Goal: Task Accomplishment & Management: Manage account settings

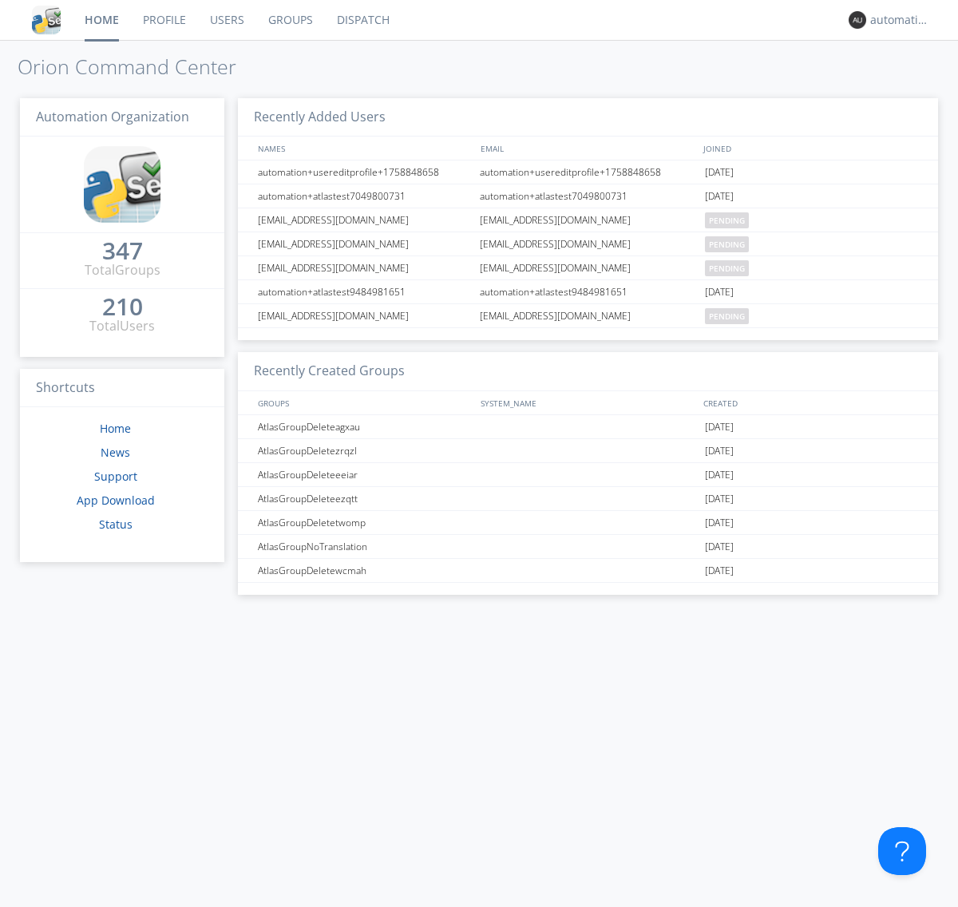
click at [362, 20] on link "Dispatch" at bounding box center [363, 20] width 77 height 40
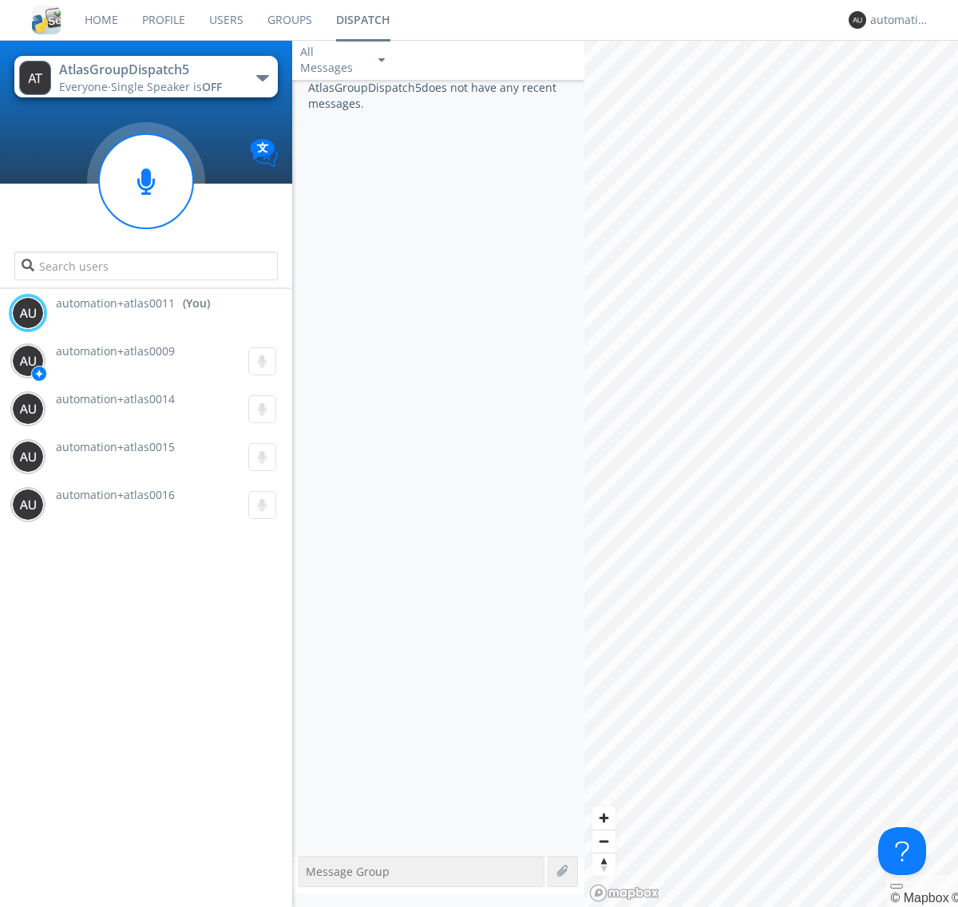
click at [262, 77] on div "button" at bounding box center [262, 78] width 13 height 6
click at [0, 0] on span "AtlasGroupDispatch6" at bounding box center [0, 0] width 0 height 0
click at [262, 77] on div "button" at bounding box center [262, 78] width 13 height 6
click at [0, 0] on span "AtlasGroupDispatch5" at bounding box center [0, 0] width 0 height 0
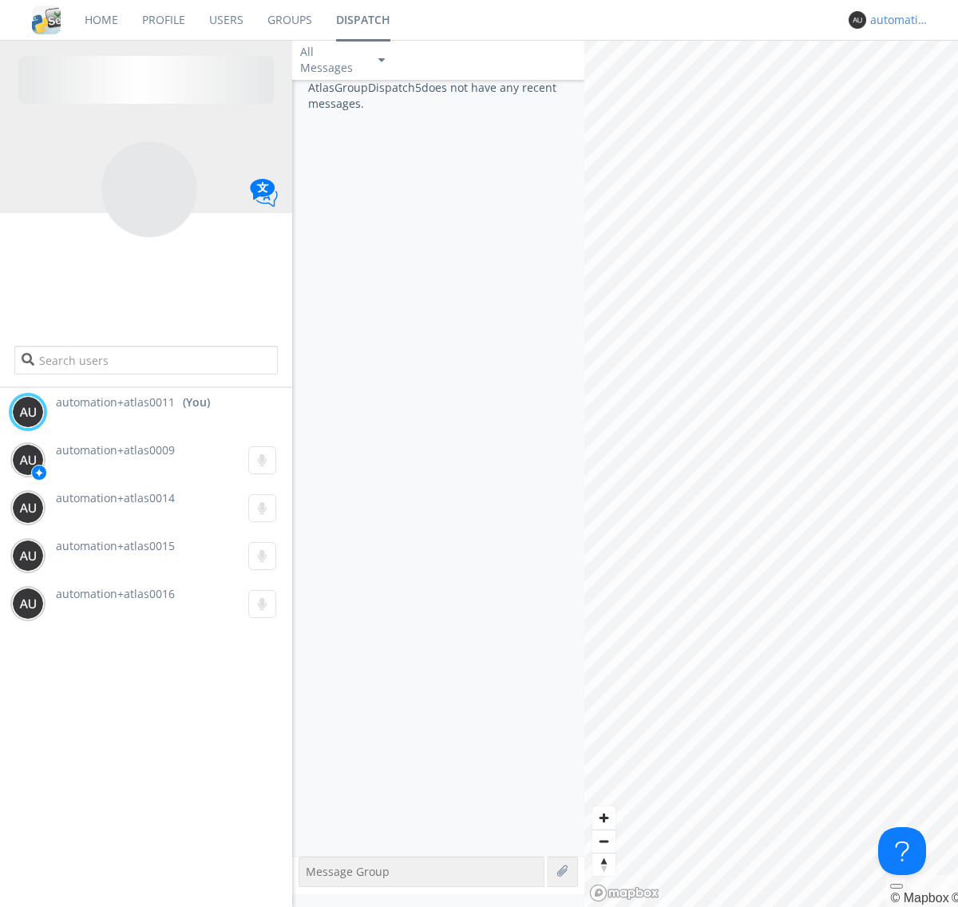
click at [896, 20] on div "automation+atlas0011" at bounding box center [900, 20] width 60 height 16
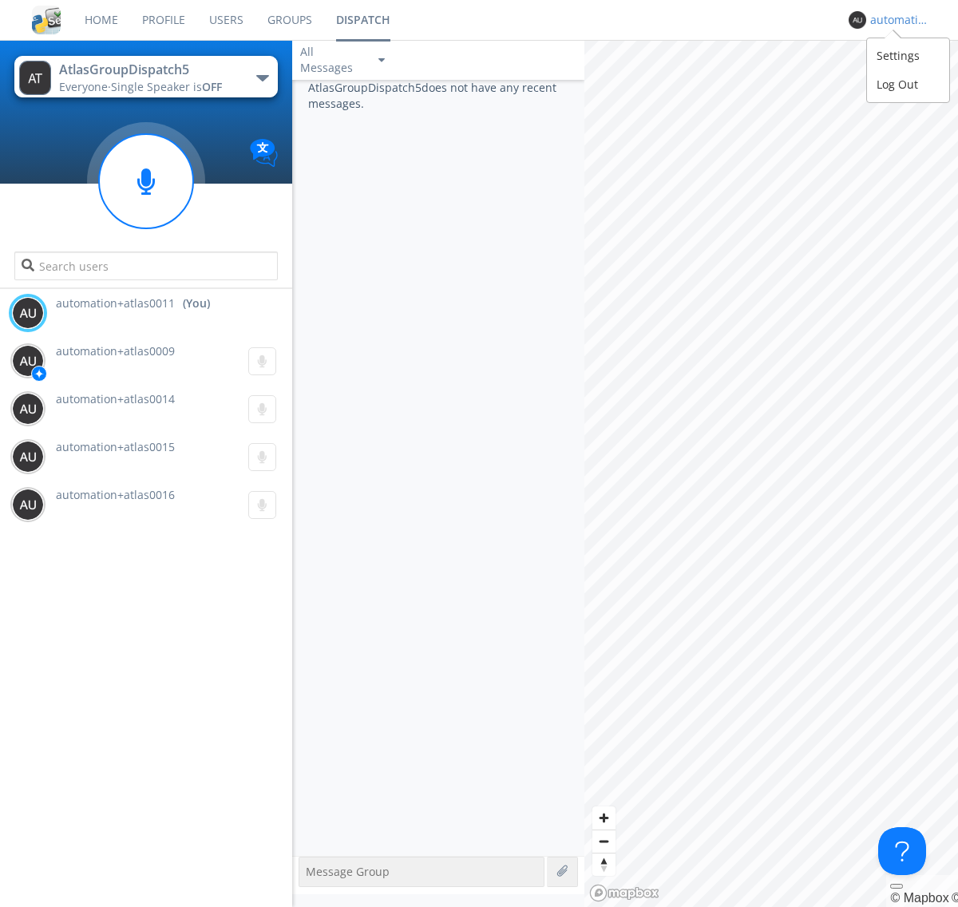
click at [908, 84] on div "Log Out" at bounding box center [908, 84] width 82 height 29
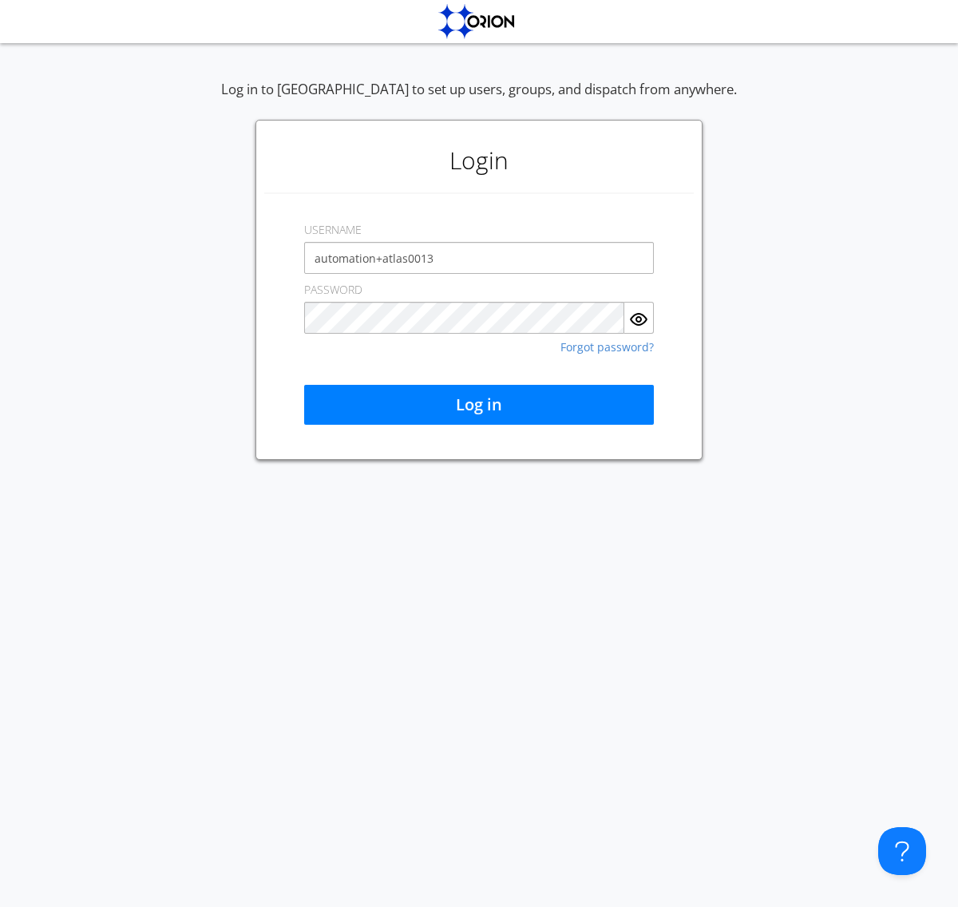
type input "automation+atlas0013"
click at [479, 405] on button "Log in" at bounding box center [479, 405] width 350 height 40
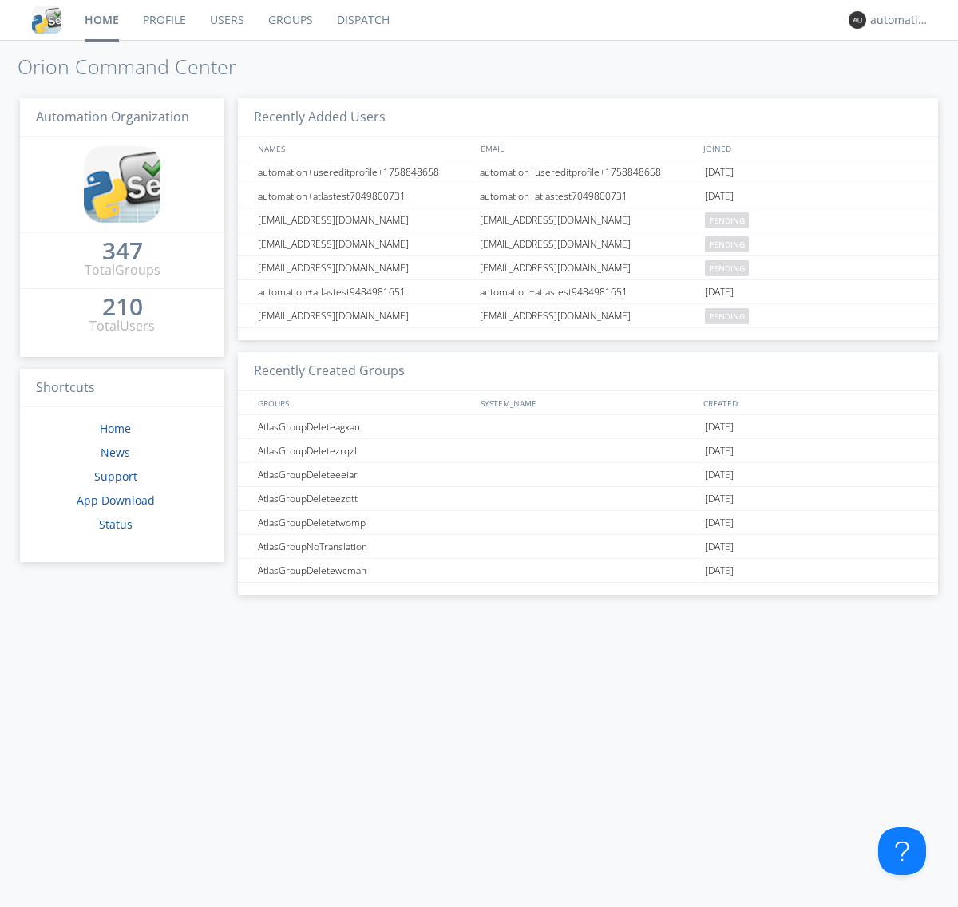
click at [362, 20] on link "Dispatch" at bounding box center [363, 20] width 77 height 40
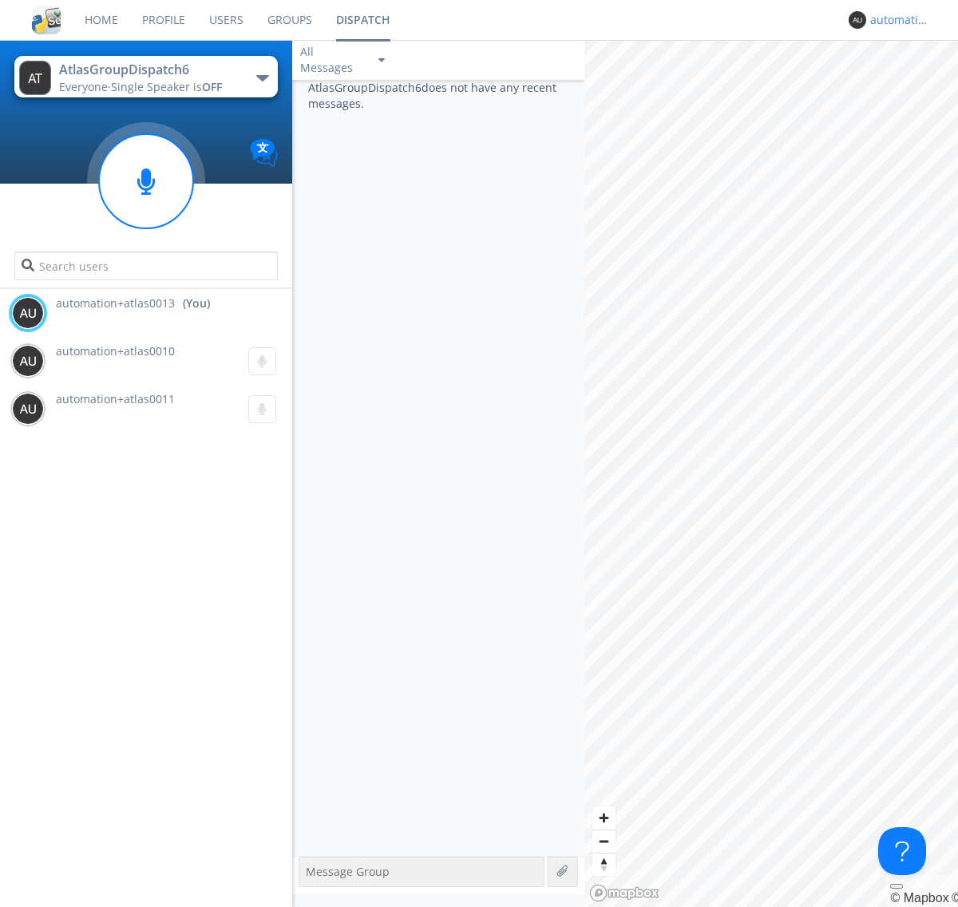
click at [896, 20] on div "automation+atlas0013" at bounding box center [900, 20] width 60 height 16
